Goal: Find specific page/section: Find specific page/section

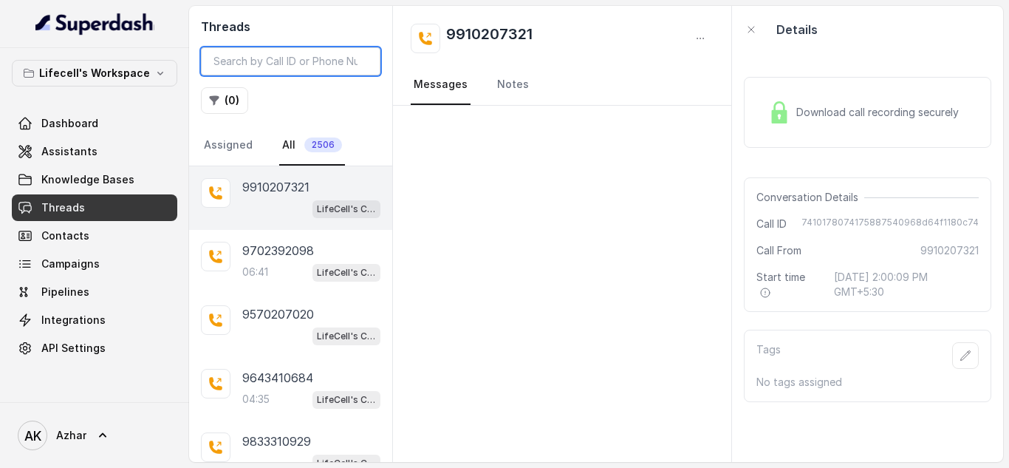
click at [248, 60] on input "search" at bounding box center [291, 61] width 180 height 28
paste input "9028566850"
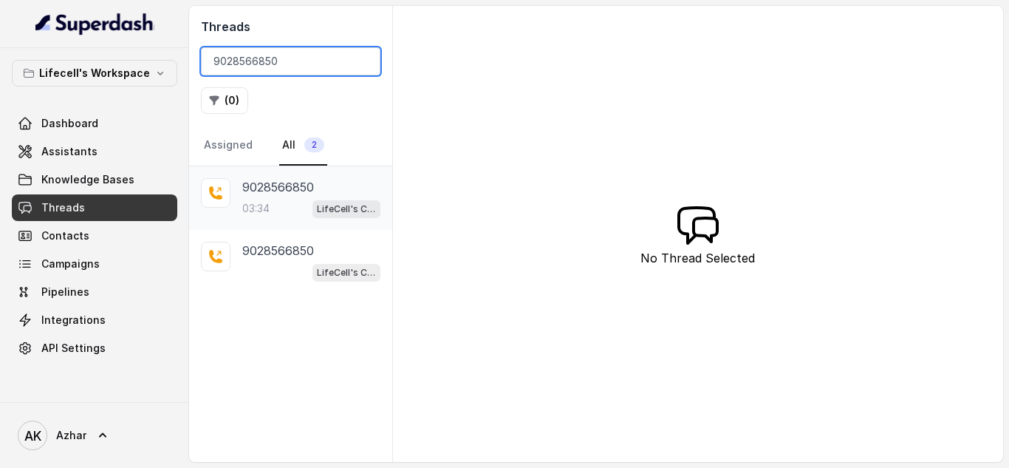
type input "9028566850"
click at [264, 186] on p "9028566850" at bounding box center [278, 187] width 72 height 18
